Goal: Check status: Check status

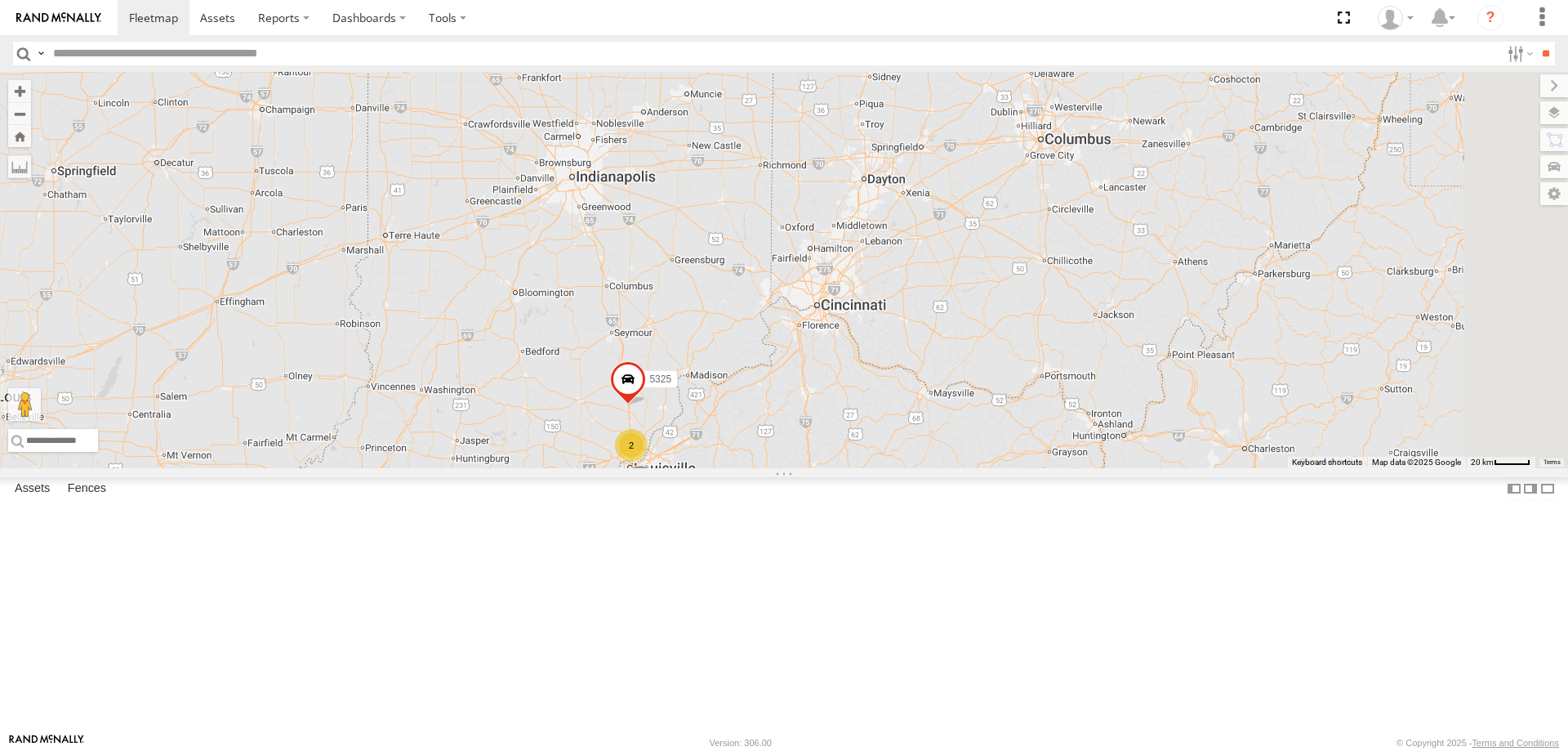
drag, startPoint x: 872, startPoint y: 496, endPoint x: 931, endPoint y: 305, distance: 199.9
click at [931, 305] on div "2 5302 5325" at bounding box center [784, 269] width 1568 height 397
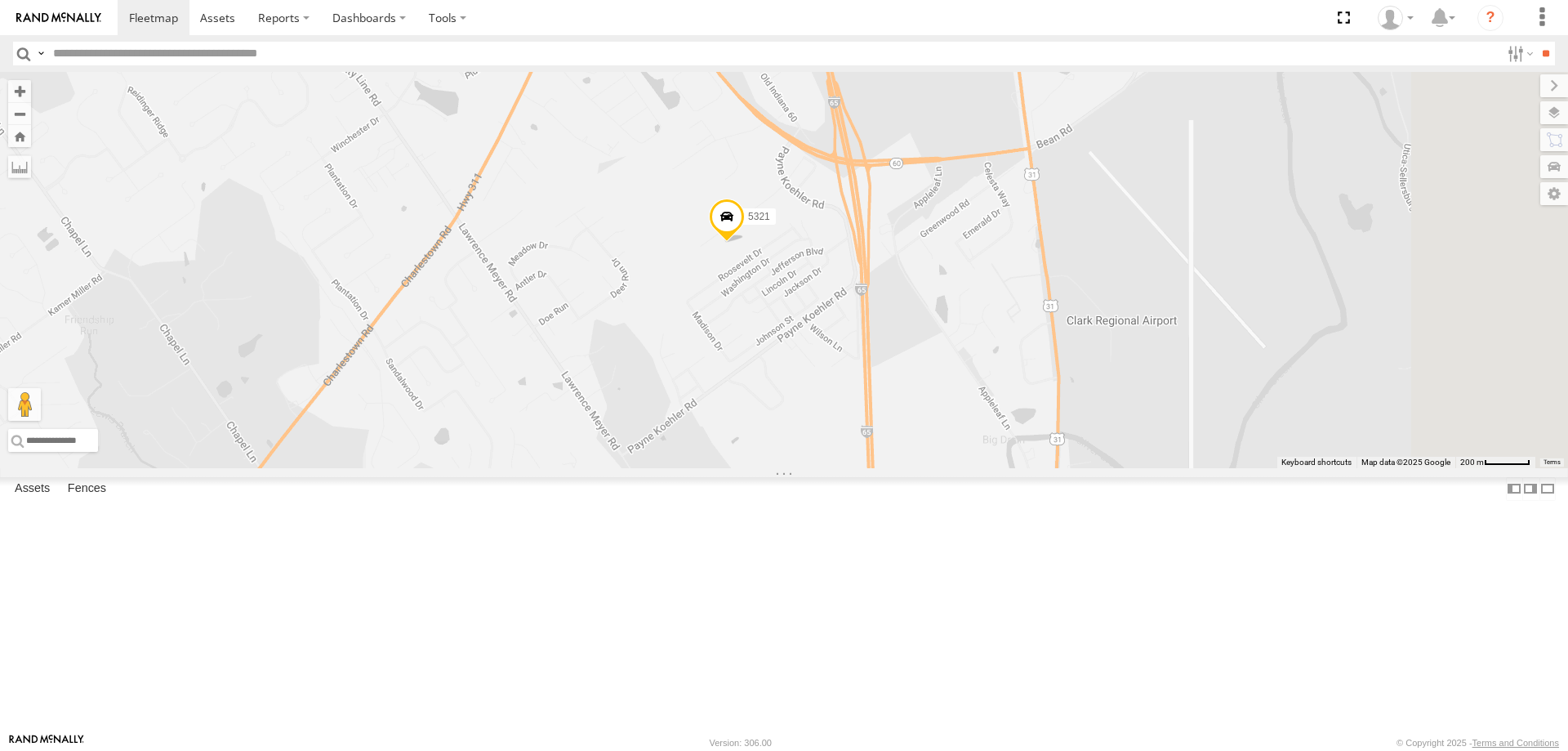
drag, startPoint x: 1096, startPoint y: 340, endPoint x: 849, endPoint y: 500, distance: 294.3
click at [849, 468] on div "5302 5325 5321 T439971" at bounding box center [784, 269] width 1568 height 397
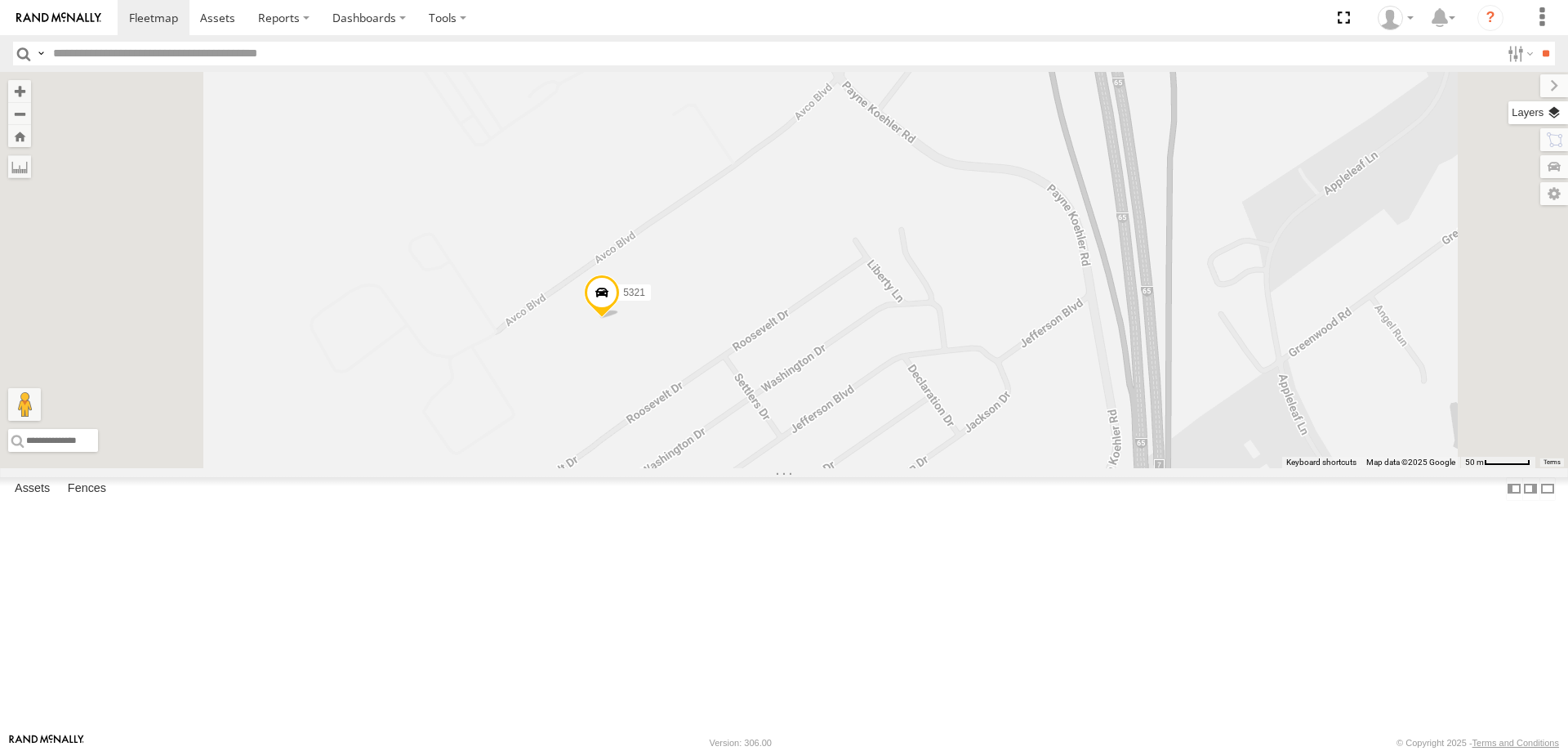
click at [1555, 115] on label at bounding box center [1538, 113] width 60 height 23
click at [0, 0] on div "Basemaps" at bounding box center [0, 0] width 0 height 0
click at [0, 0] on span "Basemaps" at bounding box center [0, 0] width 0 height 0
click at [0, 0] on div "Satellite + Roadmap" at bounding box center [0, 0] width 0 height 0
click at [0, 0] on span "Satellite + Roadmap" at bounding box center [0, 0] width 0 height 0
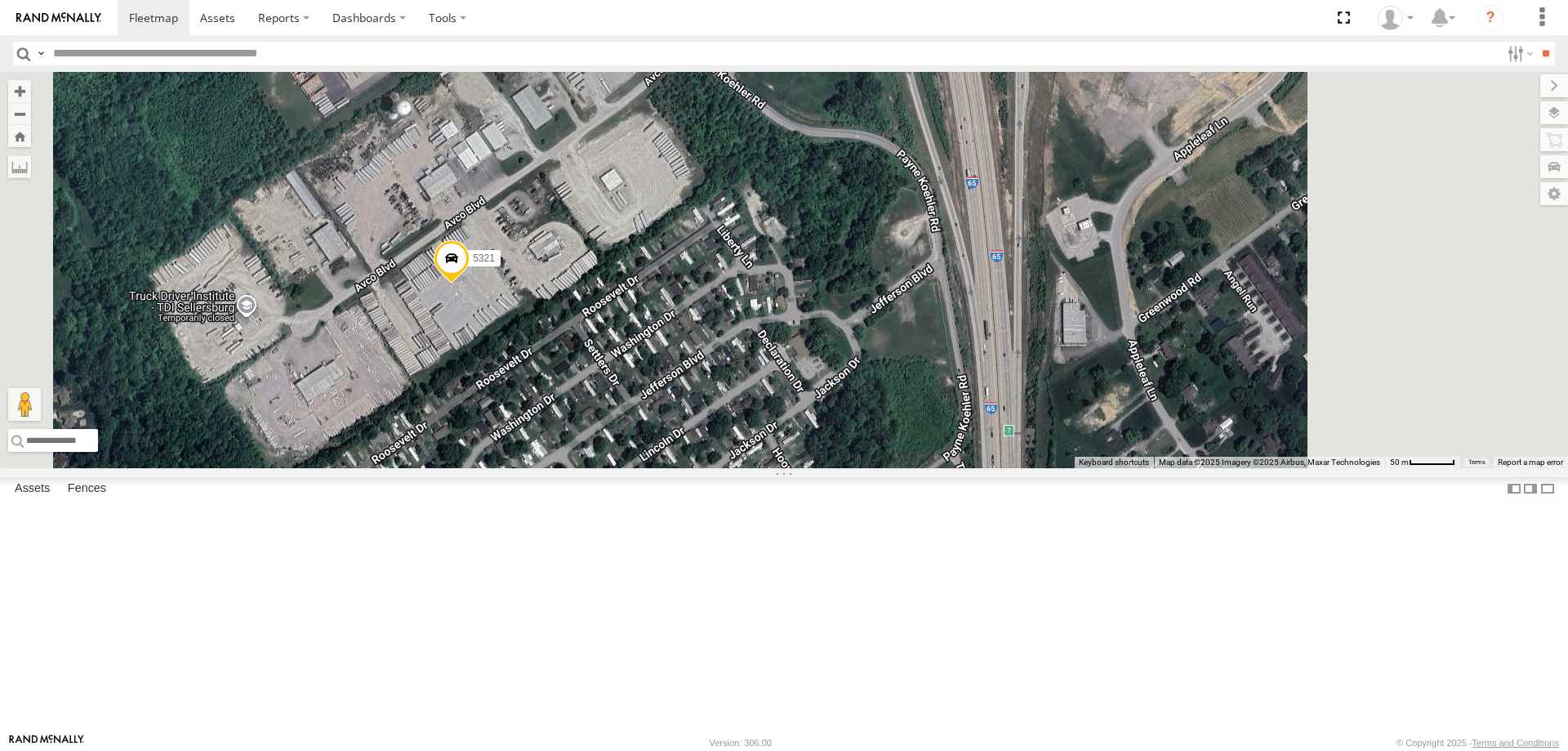
drag, startPoint x: 865, startPoint y: 444, endPoint x: 709, endPoint y: 406, distance: 160.6
click at [708, 404] on div "5302 5325 5321 T439971" at bounding box center [784, 269] width 1568 height 397
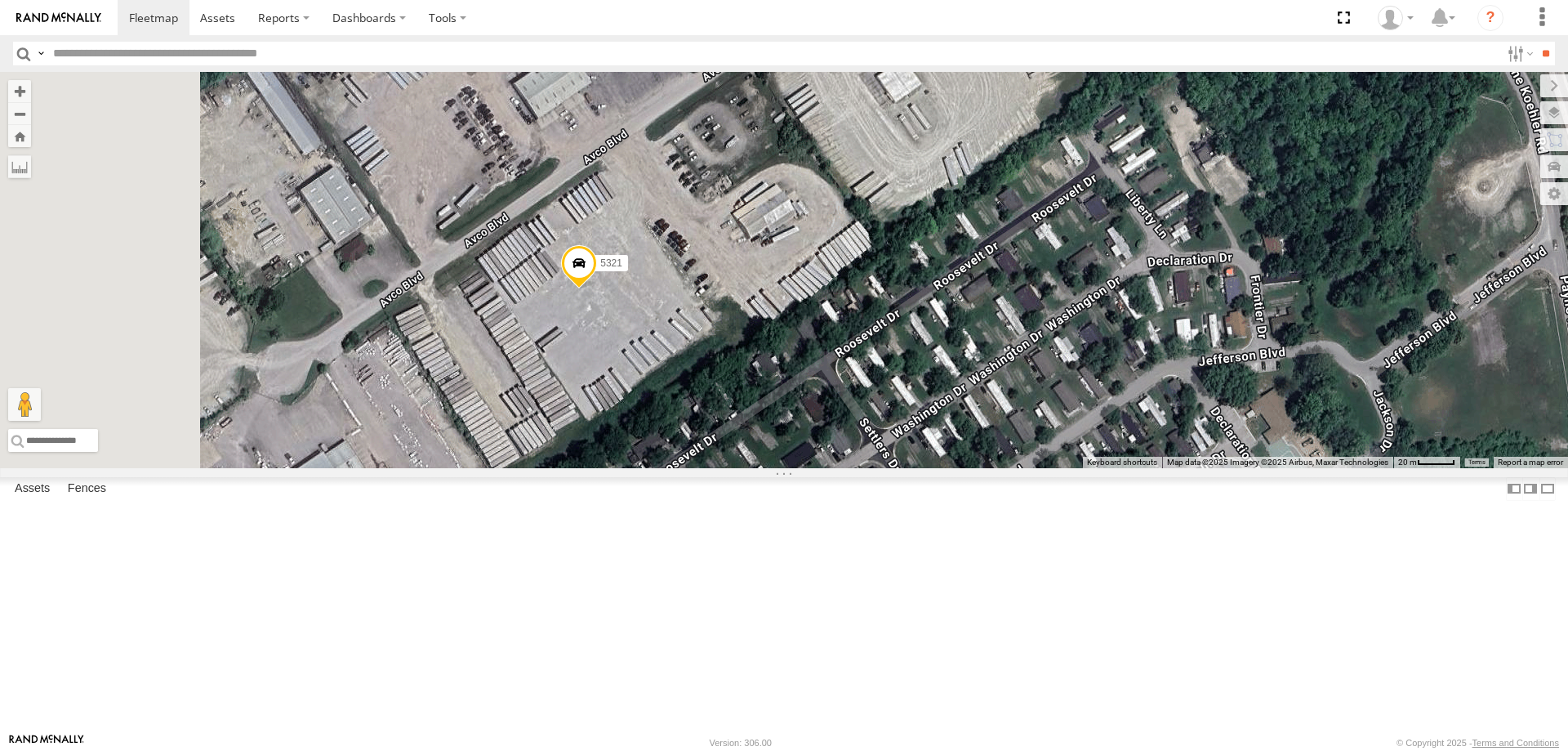
drag, startPoint x: 779, startPoint y: 428, endPoint x: 905, endPoint y: 460, distance: 130.0
click at [905, 460] on div "5302 5325 5321 T439971" at bounding box center [784, 269] width 1568 height 397
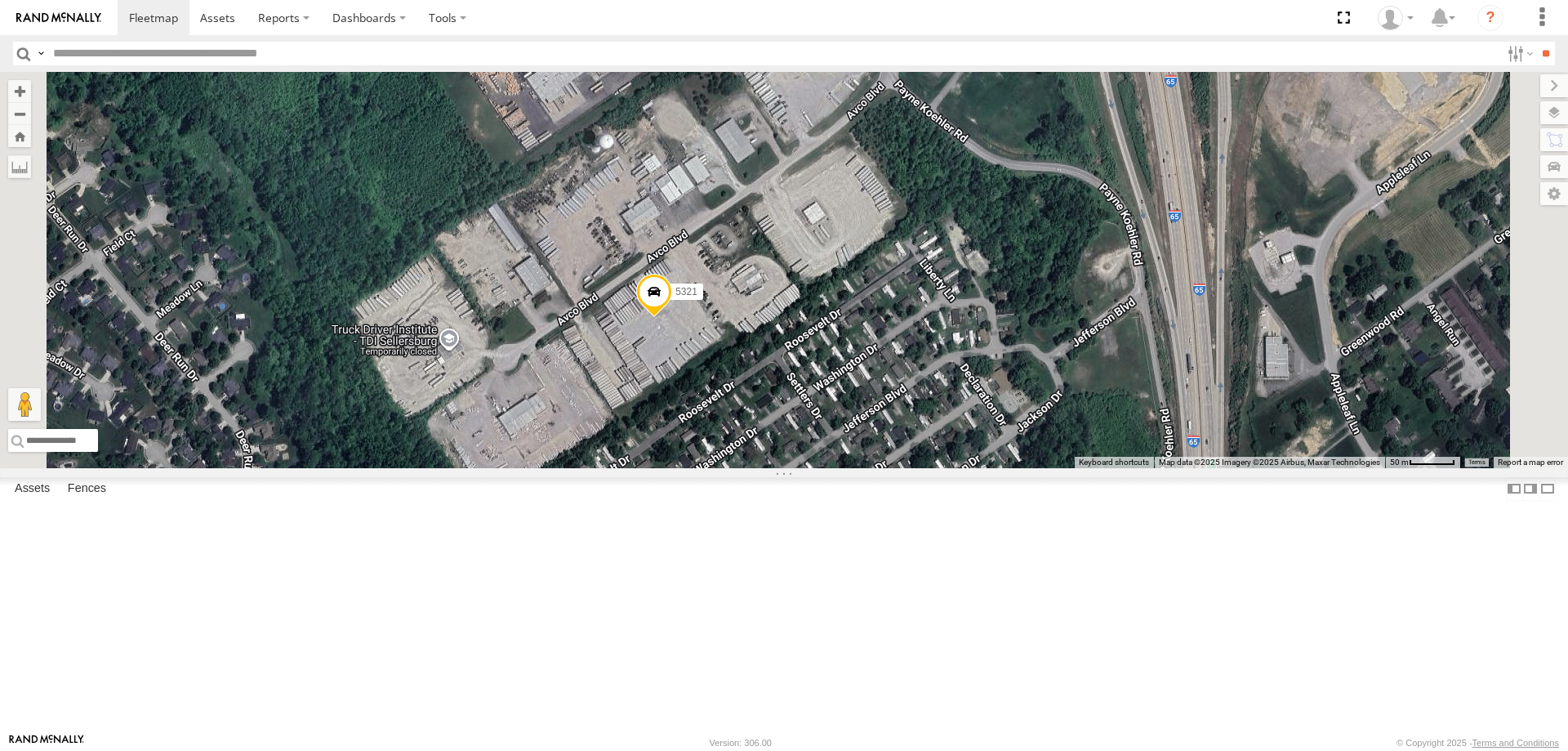
click at [1115, 15] on section "Dashboards ?" at bounding box center [840, 17] width 1446 height 35
